Goal: Find specific page/section: Find specific page/section

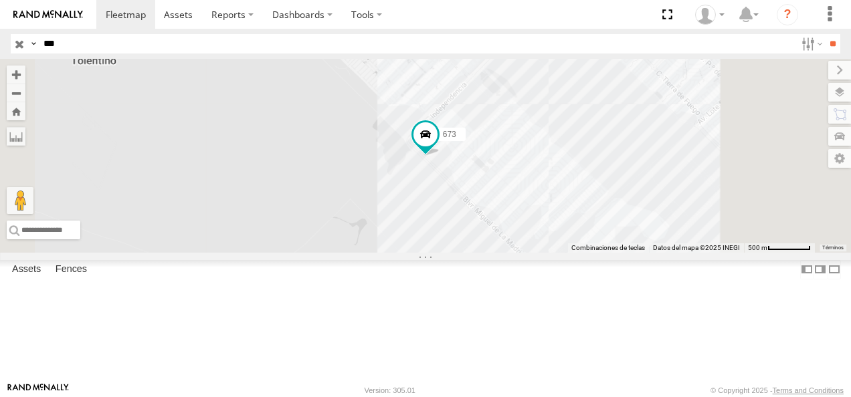
click at [0, 0] on div "FLEX NORTE" at bounding box center [0, 0] width 0 height 0
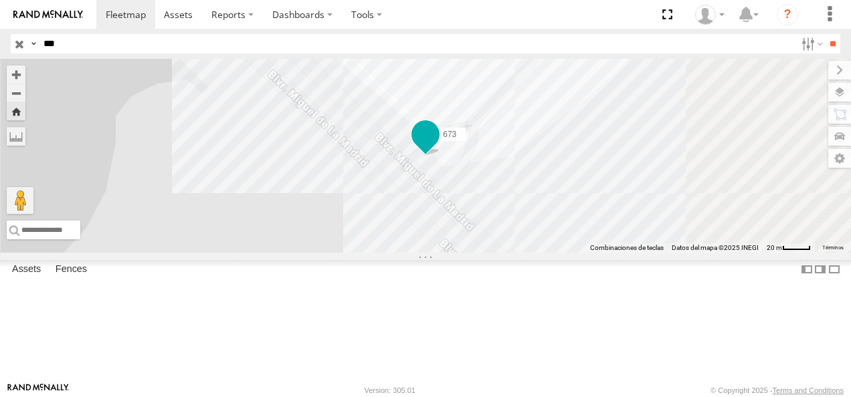
click at [437, 147] on span at bounding box center [425, 135] width 24 height 24
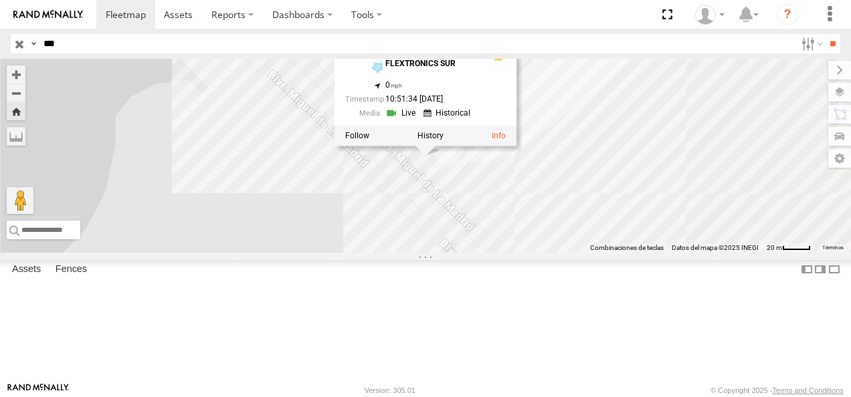
click at [504, 253] on div "673 673 FLEX NORTE FLEXTRONICS SUR 31.57294 , -106.40742 0 10:51:34 [DATE]" at bounding box center [425, 156] width 851 height 194
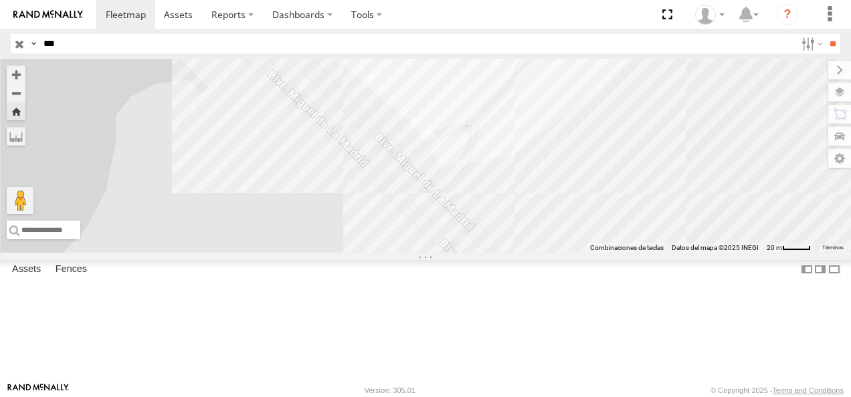
click at [0, 0] on div "673" at bounding box center [0, 0] width 0 height 0
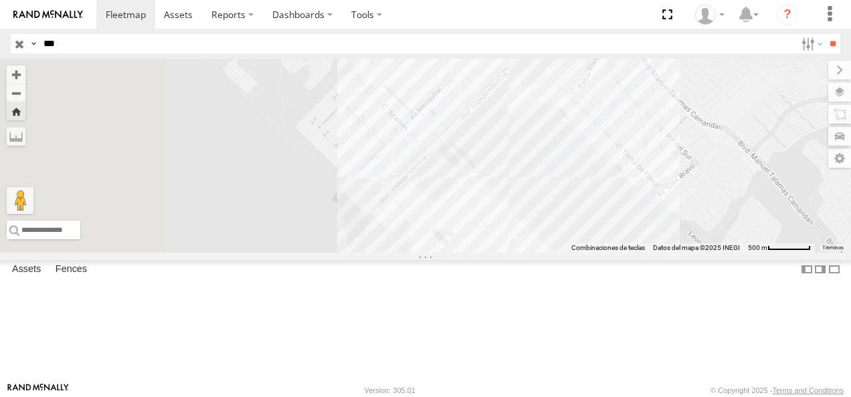
click at [0, 0] on div "673" at bounding box center [0, 0] width 0 height 0
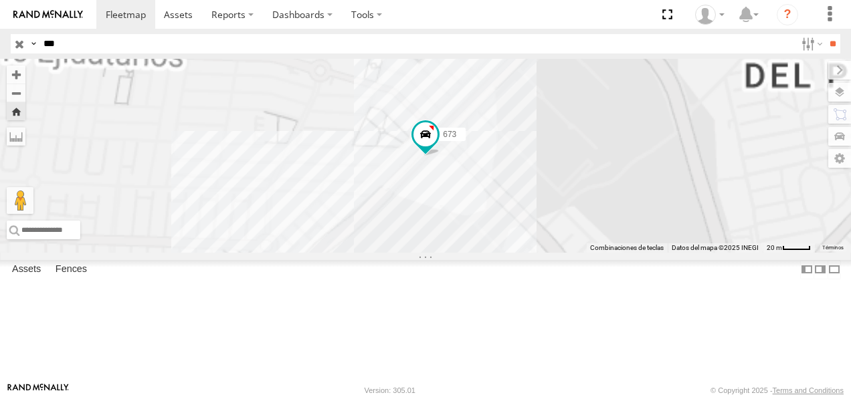
drag, startPoint x: 65, startPoint y: 41, endPoint x: 0, endPoint y: 41, distance: 64.9
click at [0, 41] on html at bounding box center [425, 198] width 851 height 397
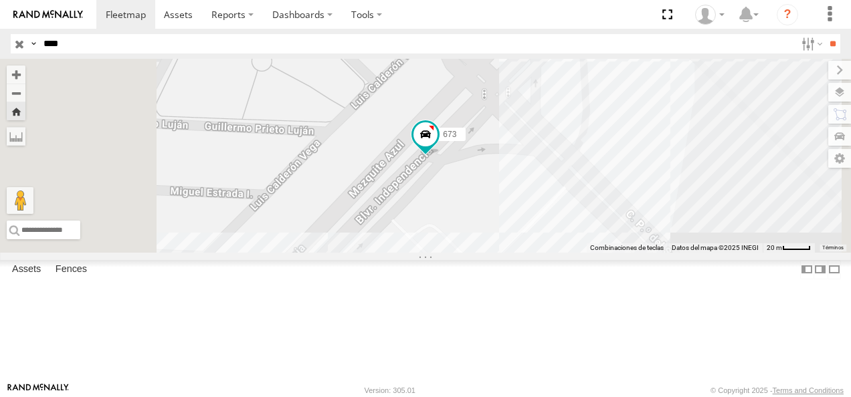
click at [825, 34] on input "**" at bounding box center [832, 43] width 15 height 19
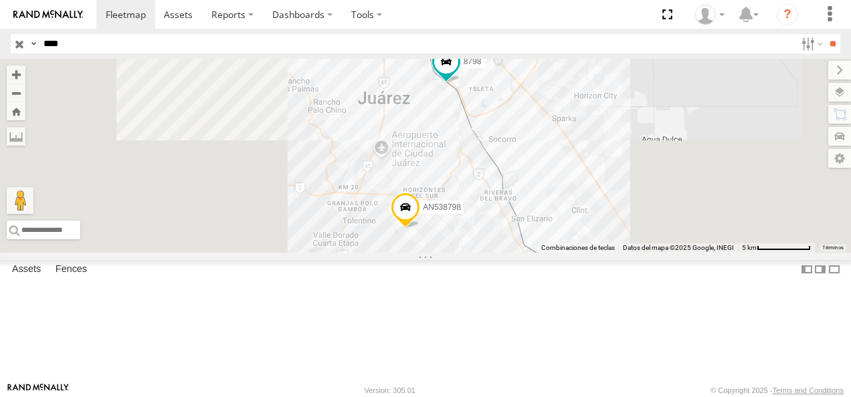
click at [0, 0] on div "8798" at bounding box center [0, 0] width 0 height 0
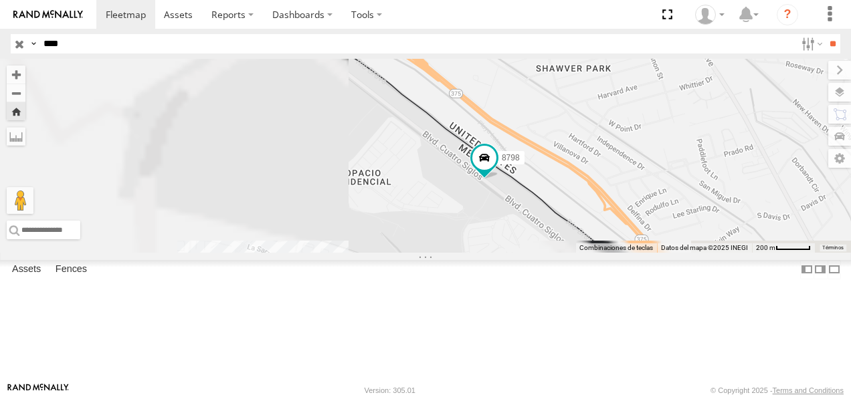
drag, startPoint x: 480, startPoint y: 225, endPoint x: 585, endPoint y: 249, distance: 108.4
click at [584, 253] on div "8798" at bounding box center [425, 156] width 851 height 194
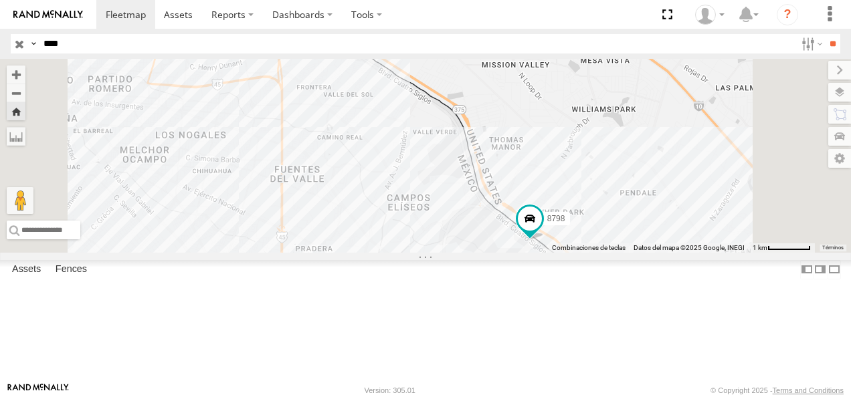
drag, startPoint x: 496, startPoint y: 207, endPoint x: 563, endPoint y: 265, distance: 88.2
click at [563, 253] on div "8798" at bounding box center [425, 156] width 851 height 194
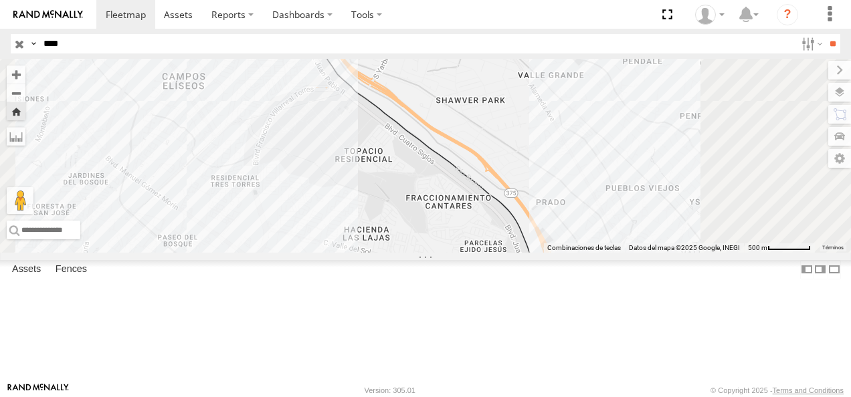
drag, startPoint x: 99, startPoint y: 50, endPoint x: 3, endPoint y: 50, distance: 96.3
click at [3, 50] on header "Search Query Asset ID Asset Label Registration Manufacturer Model VIN Job ID" at bounding box center [425, 44] width 851 height 30
type input "***"
click at [825, 34] on input "**" at bounding box center [832, 43] width 15 height 19
